Goal: Task Accomplishment & Management: Use online tool/utility

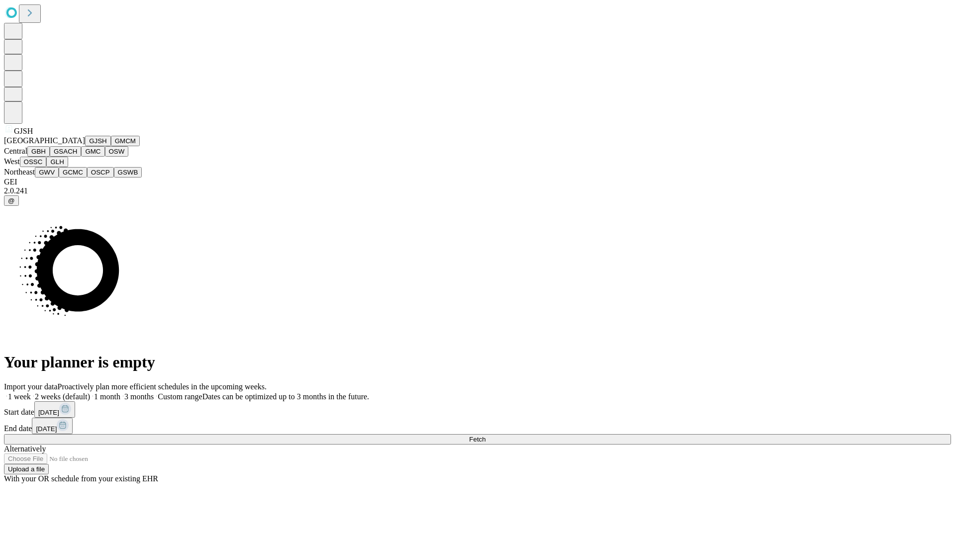
click at [85, 146] on button "GJSH" at bounding box center [98, 141] width 26 height 10
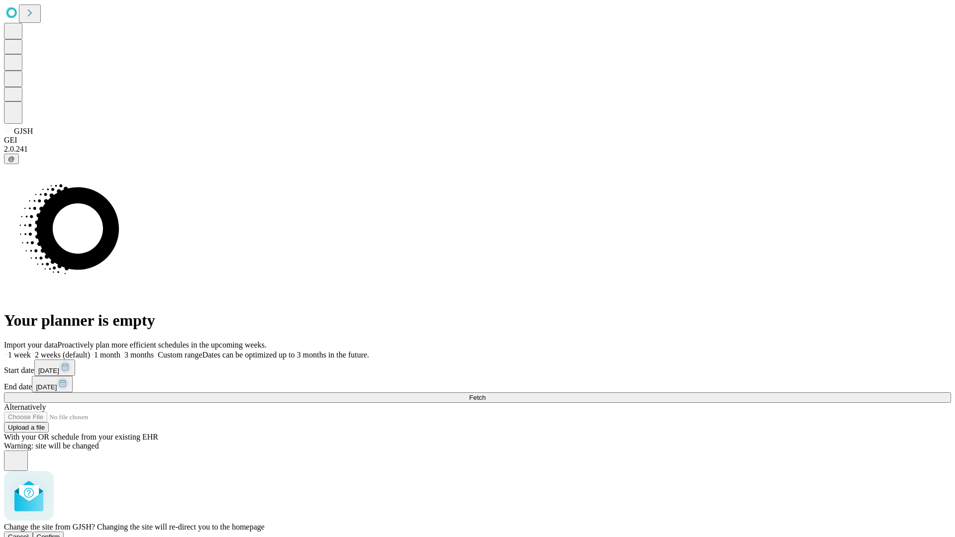
click at [60, 533] on span "Confirm" at bounding box center [48, 536] width 23 height 7
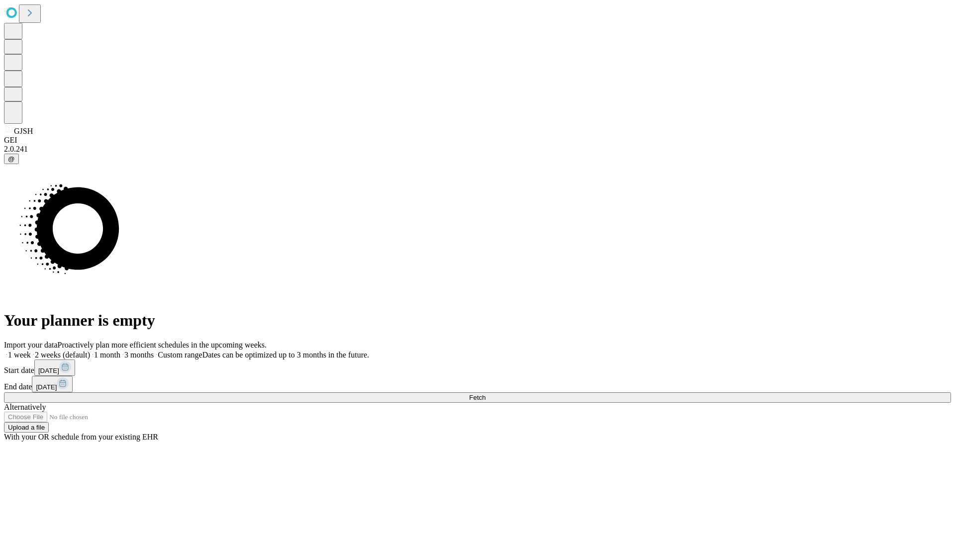
click at [90, 351] on label "2 weeks (default)" at bounding box center [60, 355] width 59 height 8
click at [485, 394] on span "Fetch" at bounding box center [477, 397] width 16 height 7
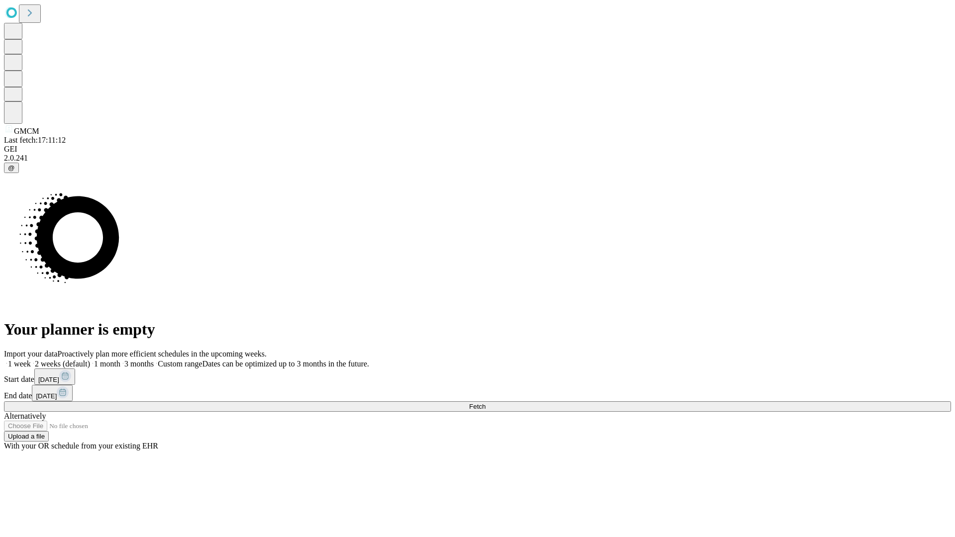
click at [90, 360] on label "2 weeks (default)" at bounding box center [60, 364] width 59 height 8
click at [485, 403] on span "Fetch" at bounding box center [477, 406] width 16 height 7
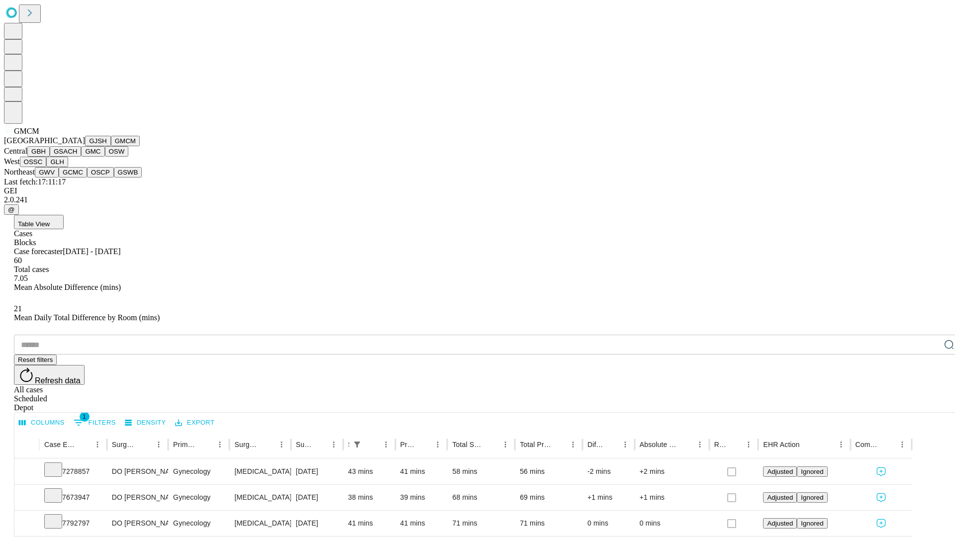
click at [50, 157] on button "GBH" at bounding box center [38, 151] width 22 height 10
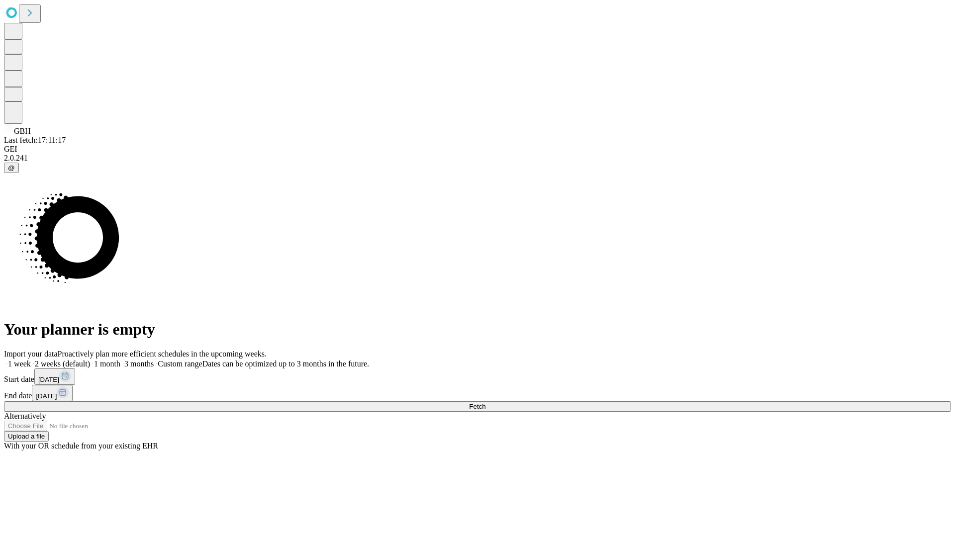
click at [90, 360] on label "2 weeks (default)" at bounding box center [60, 364] width 59 height 8
click at [485, 403] on span "Fetch" at bounding box center [477, 406] width 16 height 7
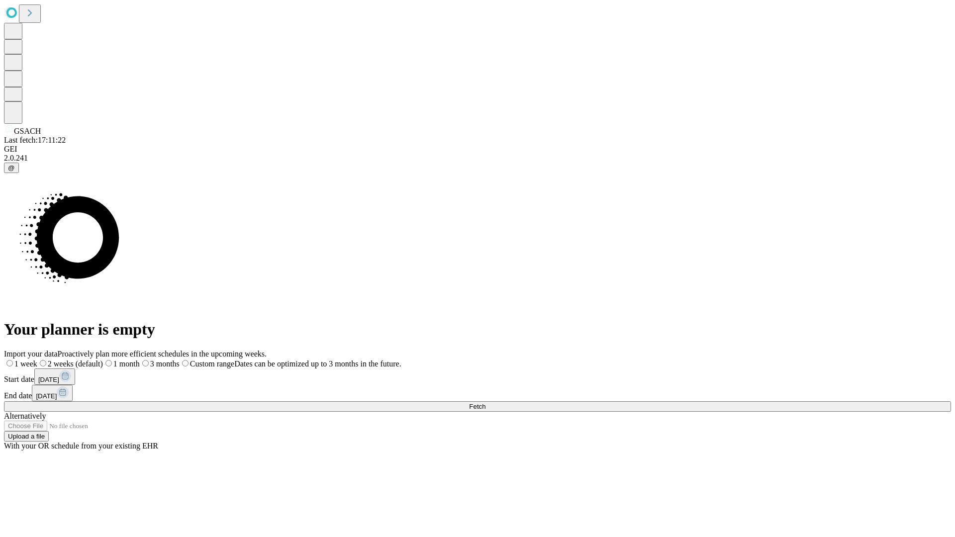
click at [103, 360] on label "2 weeks (default)" at bounding box center [70, 364] width 66 height 8
click at [485, 403] on span "Fetch" at bounding box center [477, 406] width 16 height 7
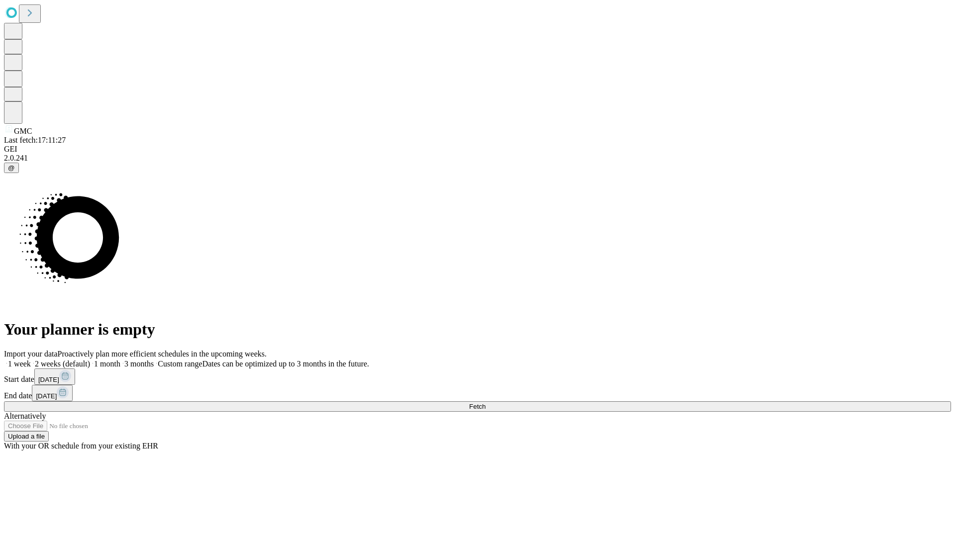
click at [90, 360] on label "2 weeks (default)" at bounding box center [60, 364] width 59 height 8
click at [485, 403] on span "Fetch" at bounding box center [477, 406] width 16 height 7
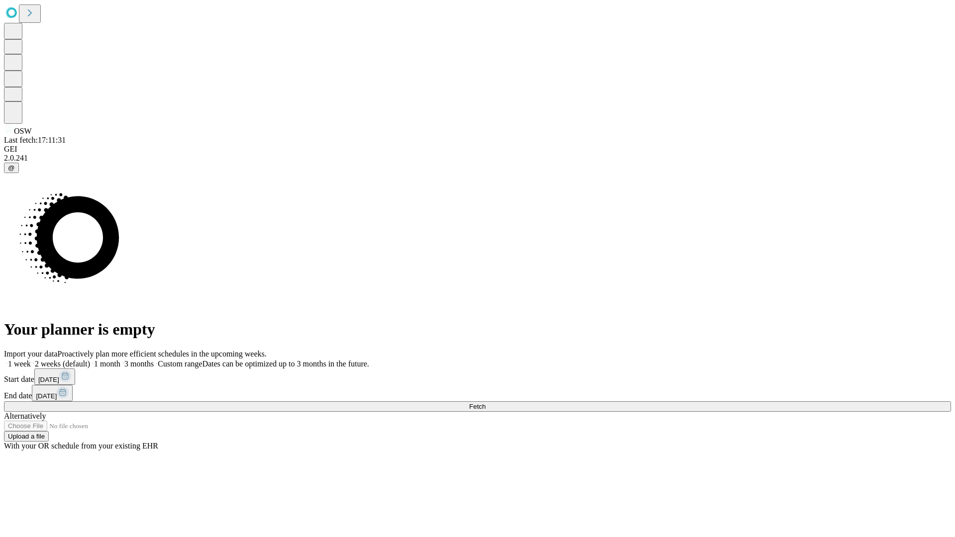
click at [90, 360] on label "2 weeks (default)" at bounding box center [60, 364] width 59 height 8
click at [485, 403] on span "Fetch" at bounding box center [477, 406] width 16 height 7
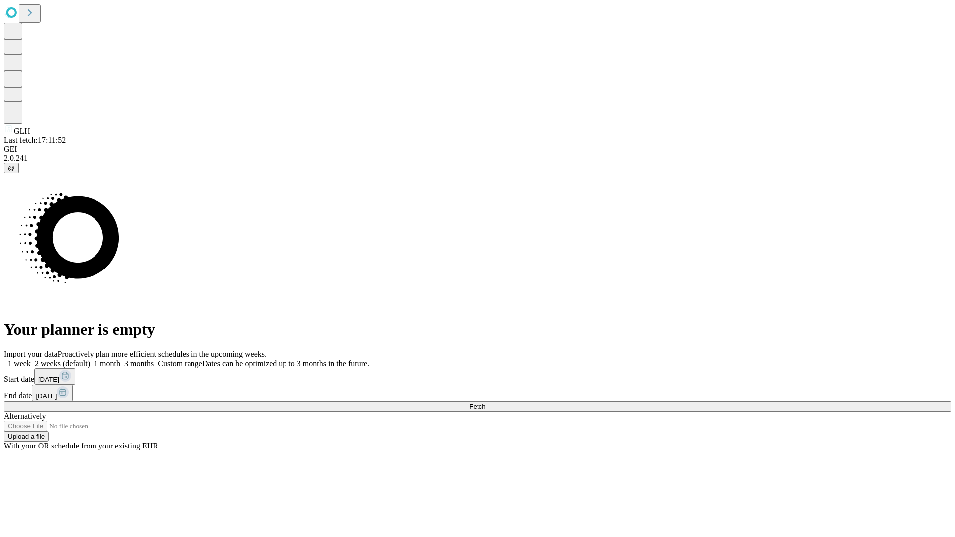
click at [485, 403] on span "Fetch" at bounding box center [477, 406] width 16 height 7
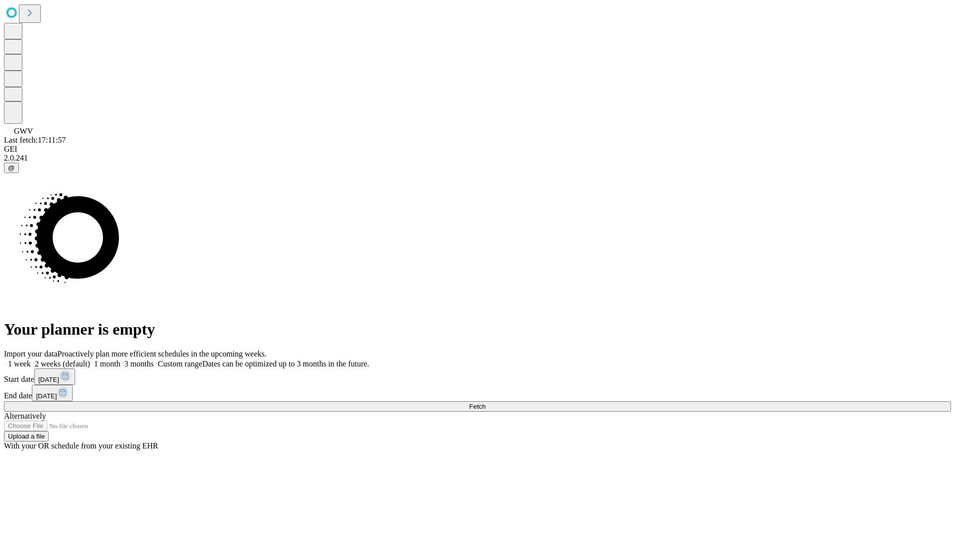
click at [90, 360] on label "2 weeks (default)" at bounding box center [60, 364] width 59 height 8
click at [485, 403] on span "Fetch" at bounding box center [477, 406] width 16 height 7
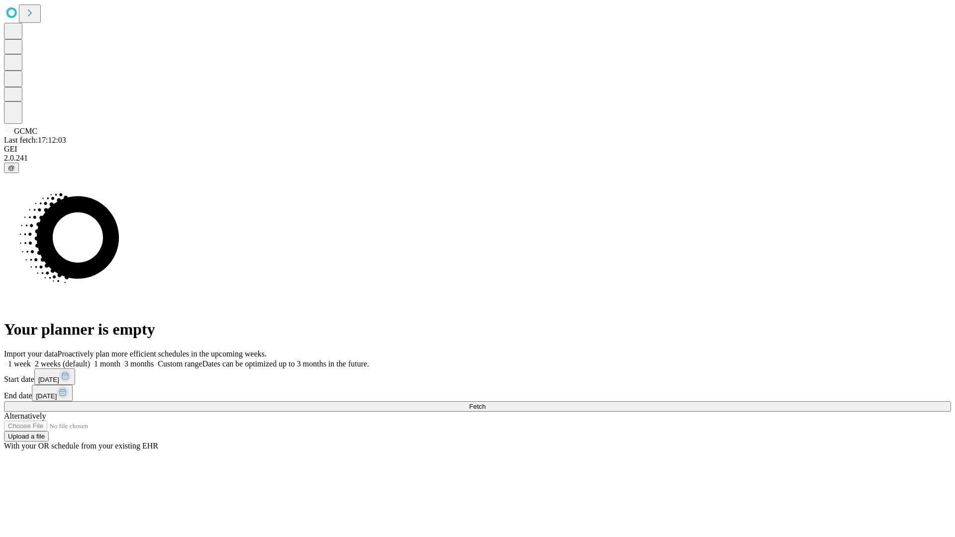
click at [90, 360] on label "2 weeks (default)" at bounding box center [60, 364] width 59 height 8
click at [485, 403] on span "Fetch" at bounding box center [477, 406] width 16 height 7
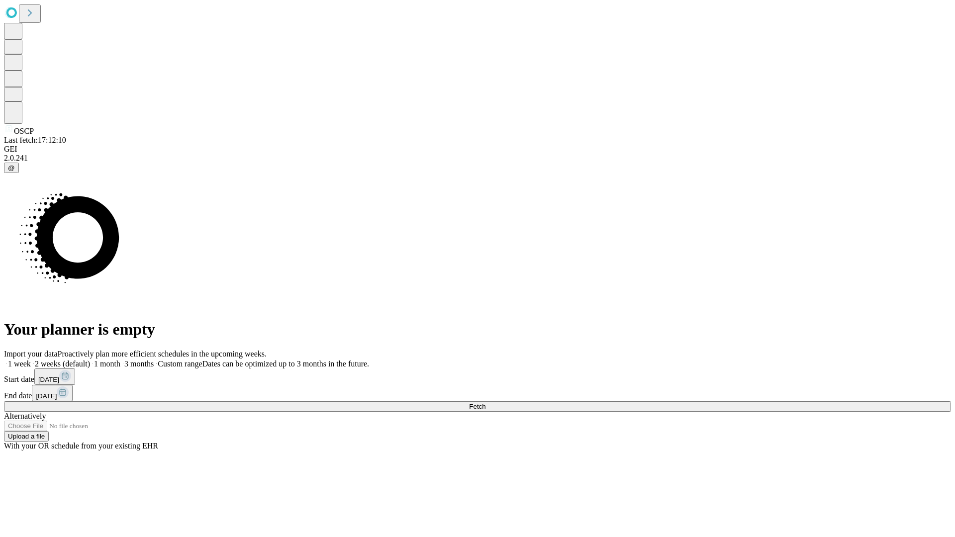
click at [90, 360] on label "2 weeks (default)" at bounding box center [60, 364] width 59 height 8
click at [485, 403] on span "Fetch" at bounding box center [477, 406] width 16 height 7
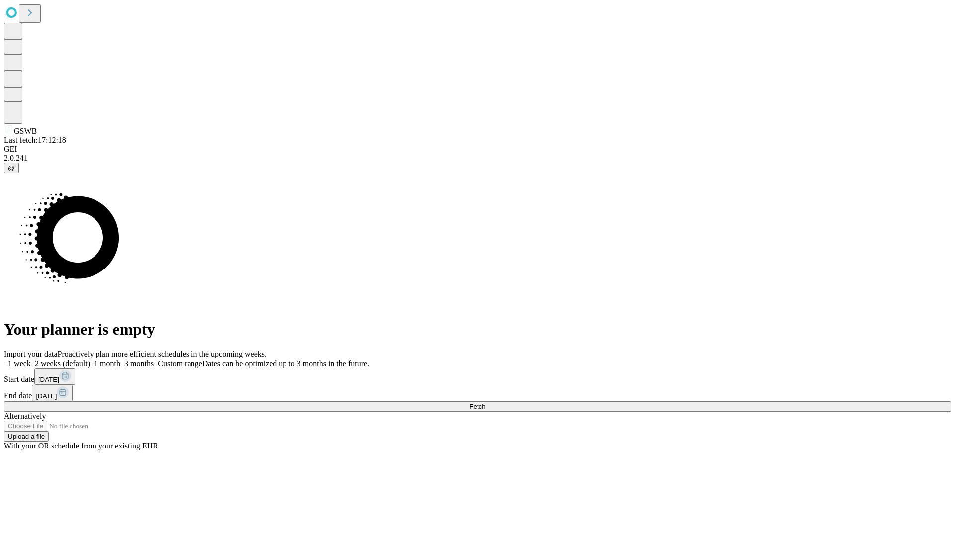
click at [90, 360] on label "2 weeks (default)" at bounding box center [60, 364] width 59 height 8
click at [485, 403] on span "Fetch" at bounding box center [477, 406] width 16 height 7
